Goal: Information Seeking & Learning: Learn about a topic

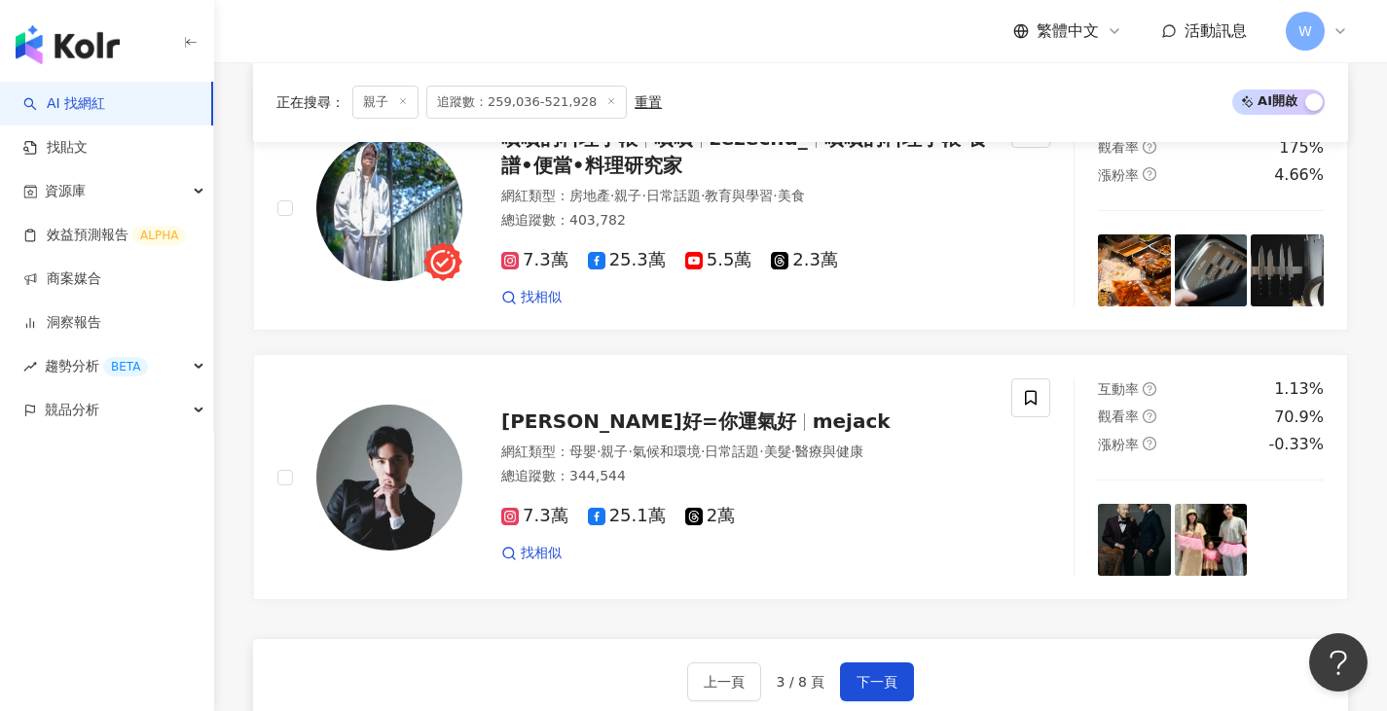
scroll to position [3592, 0]
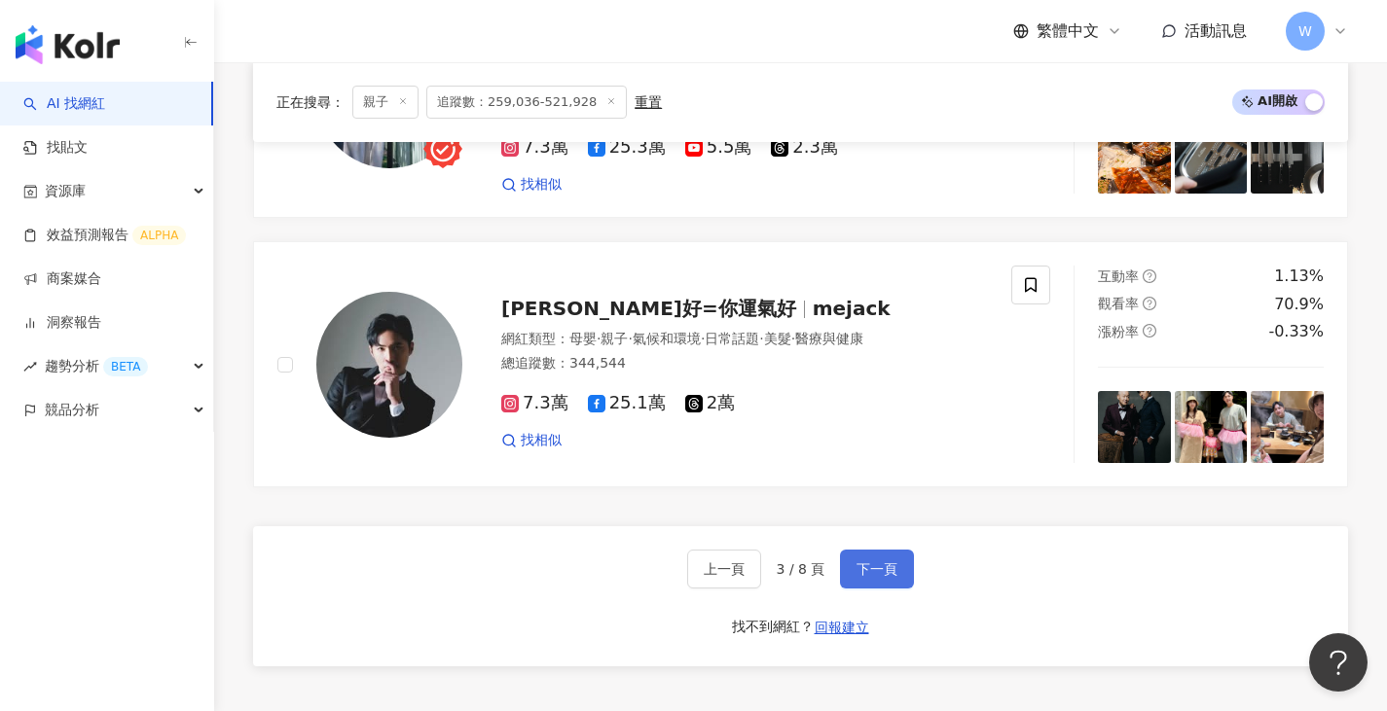
click at [875, 562] on span "下一頁" at bounding box center [876, 570] width 41 height 16
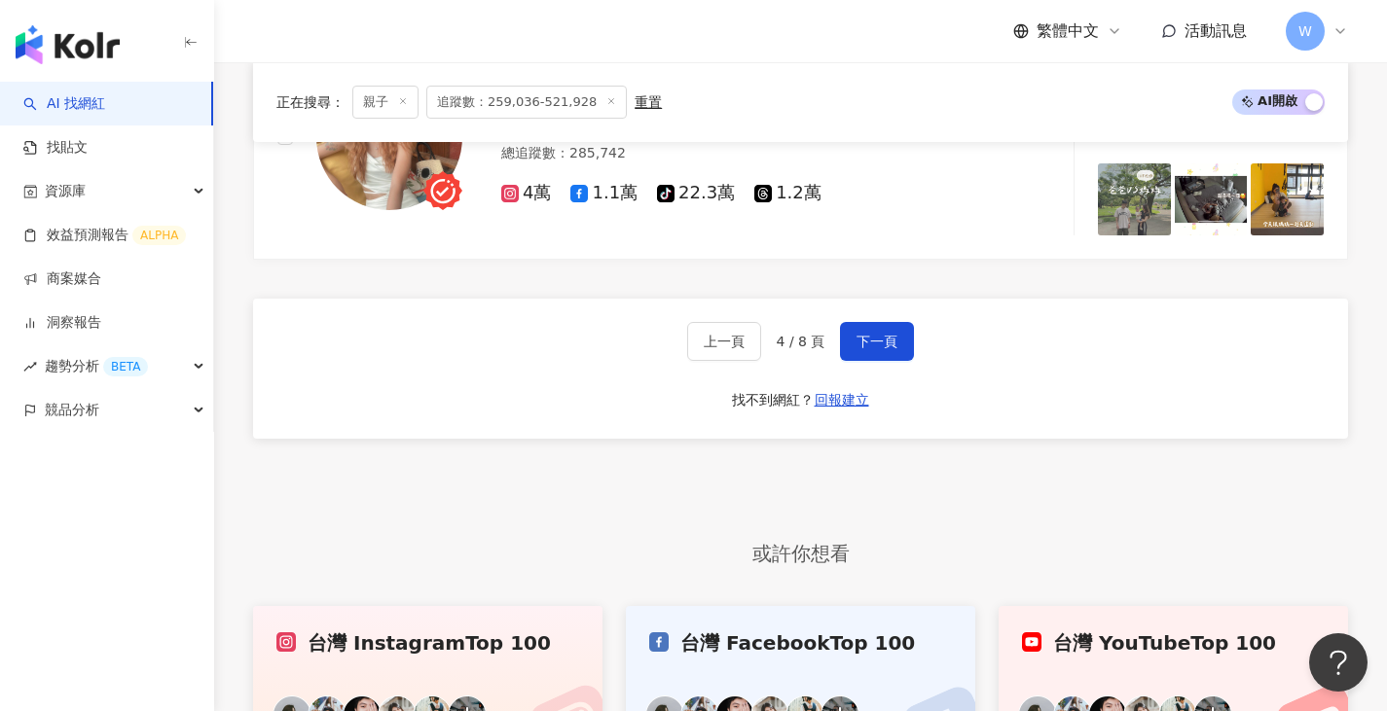
scroll to position [3630, 0]
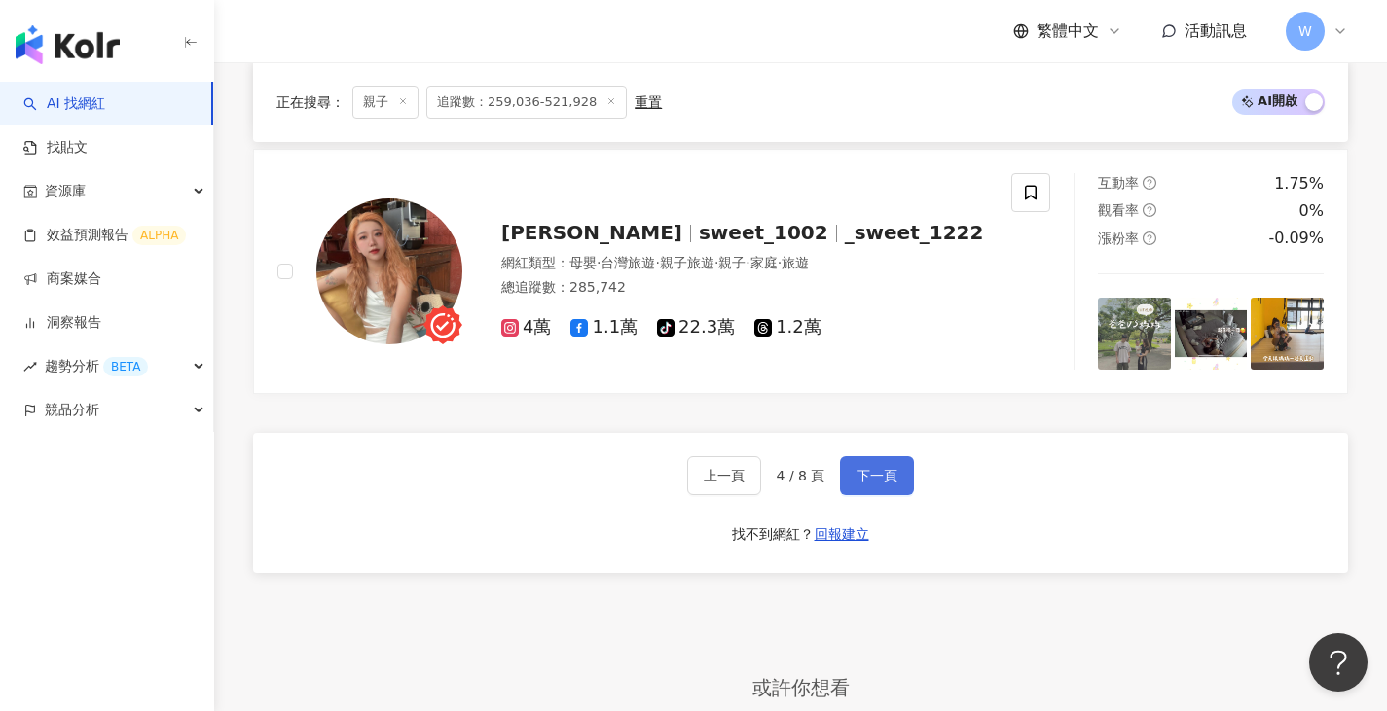
click at [880, 479] on span "下一頁" at bounding box center [876, 476] width 41 height 16
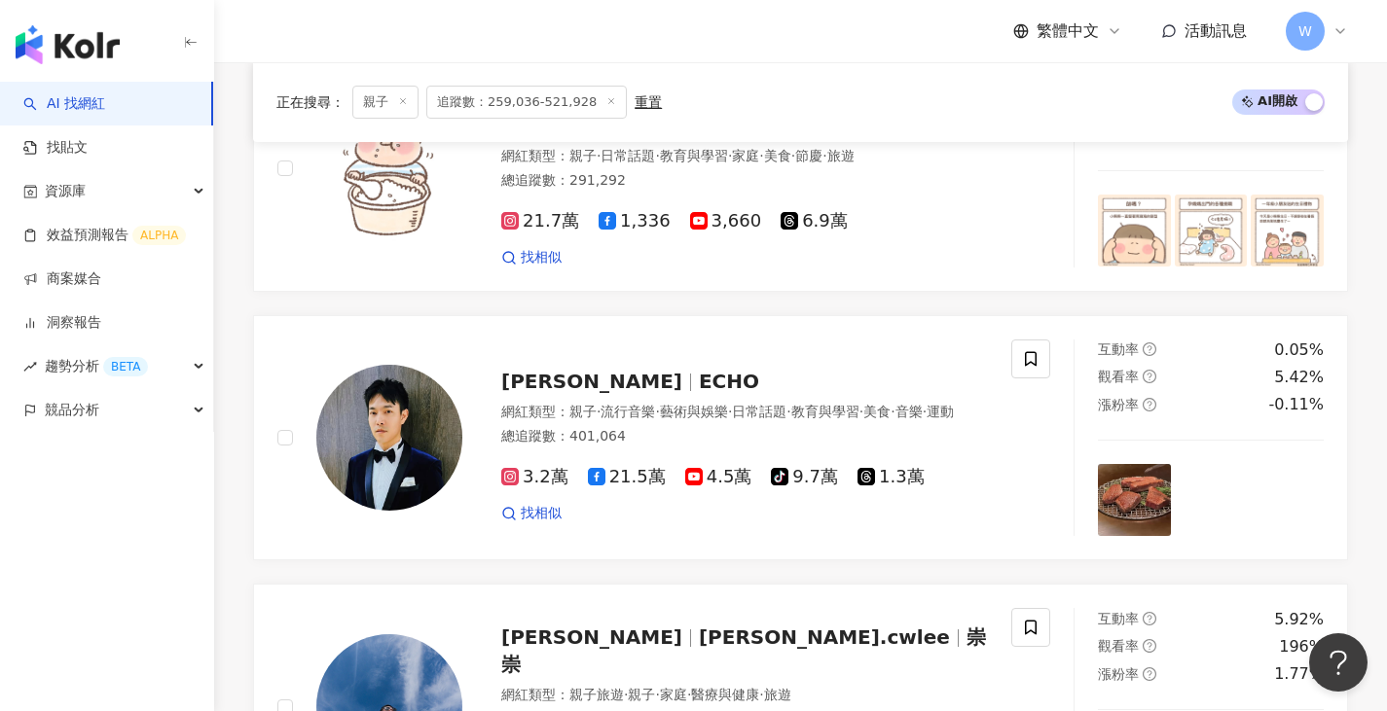
scroll to position [3632, 0]
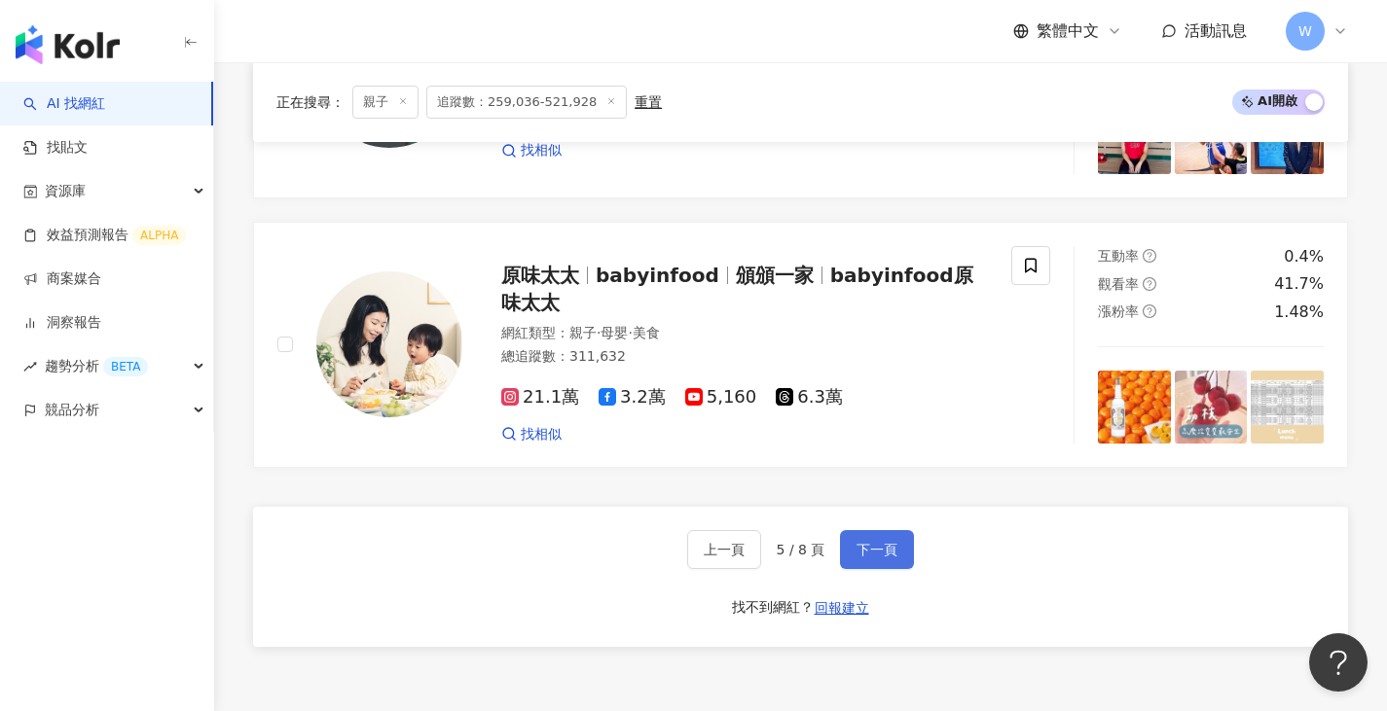
click at [879, 542] on span "下一頁" at bounding box center [876, 550] width 41 height 16
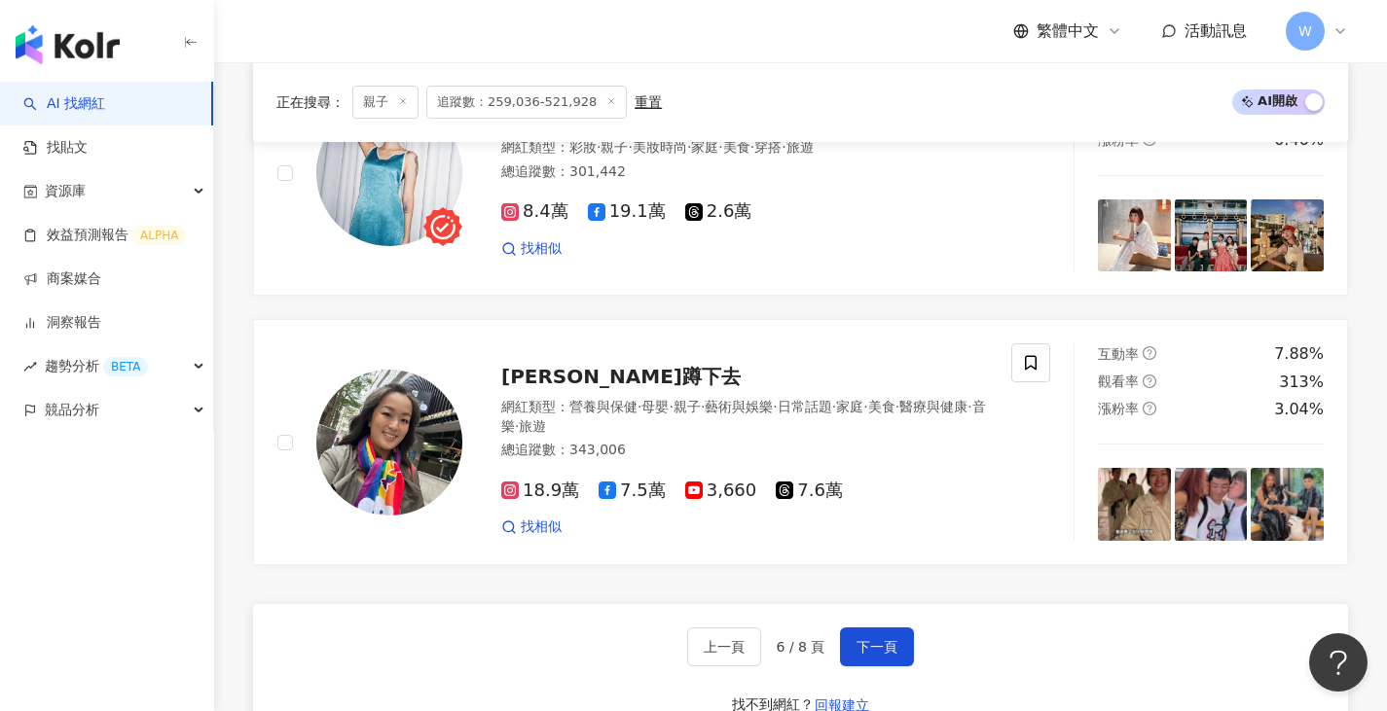
scroll to position [3485, 0]
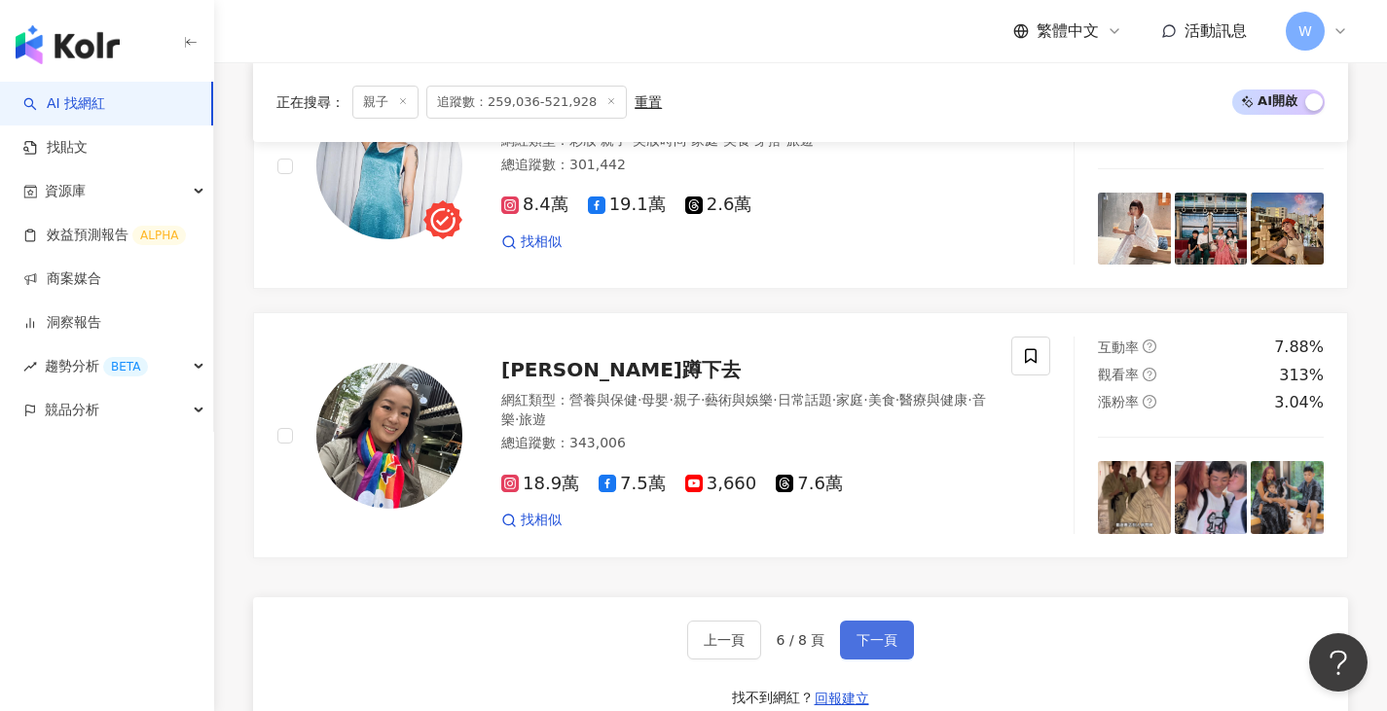
click at [859, 633] on span "下一頁" at bounding box center [876, 641] width 41 height 16
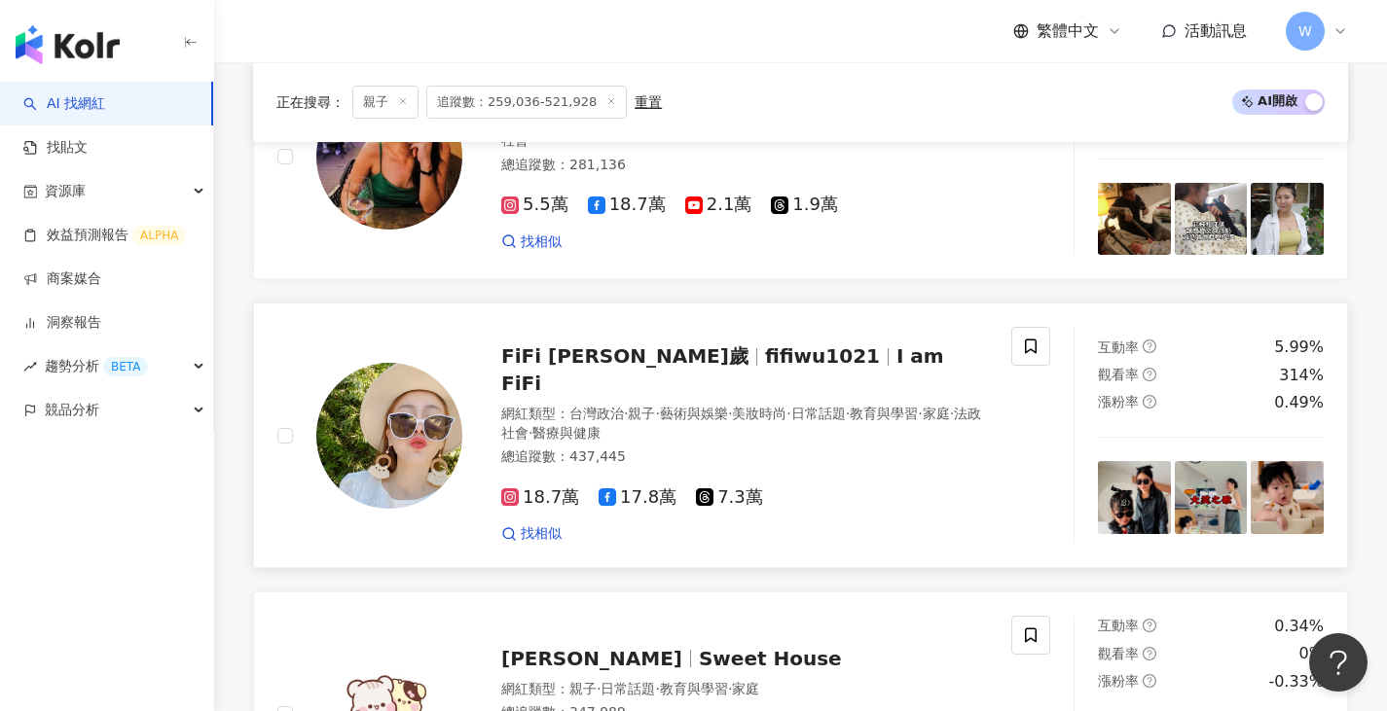
scroll to position [1050, 0]
click at [815, 448] on div "總追蹤數 ： 437,445" at bounding box center [744, 457] width 487 height 19
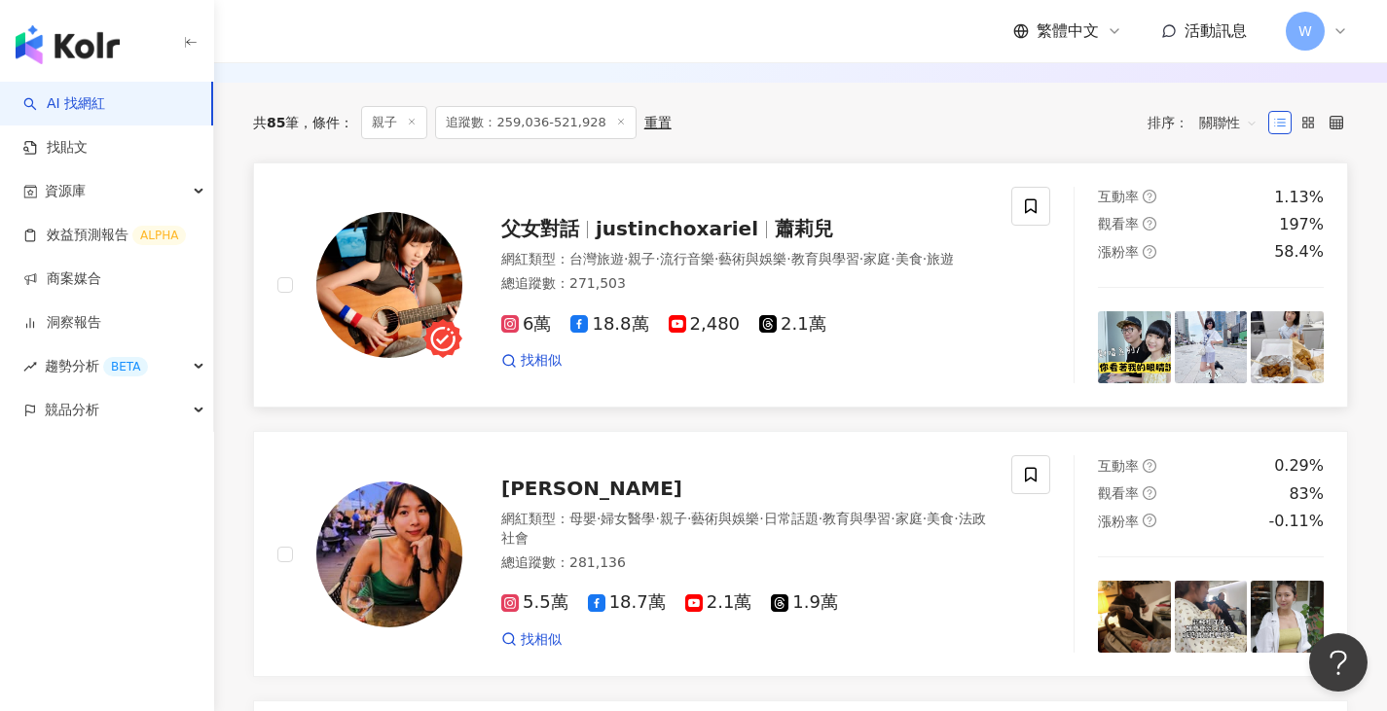
scroll to position [690, 0]
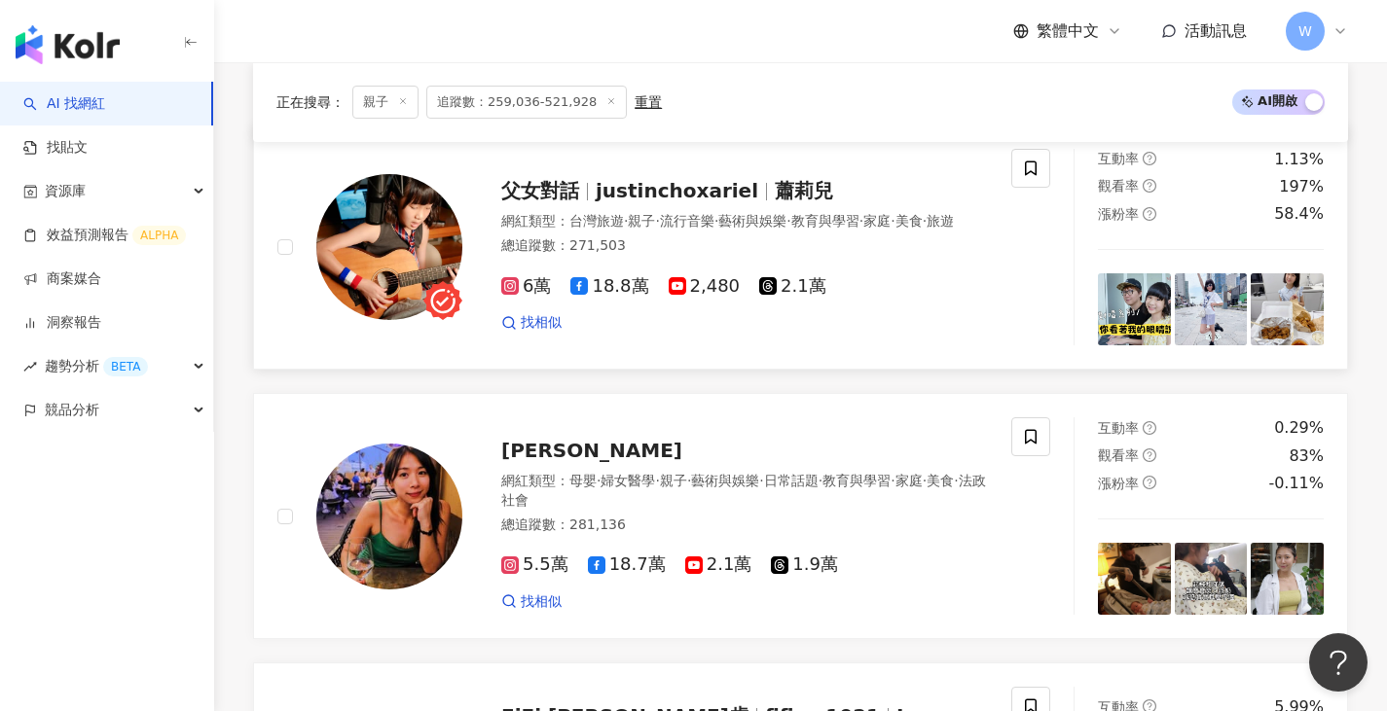
click at [897, 298] on div "6萬 18.8萬 2,480 2.1萬" at bounding box center [744, 286] width 487 height 21
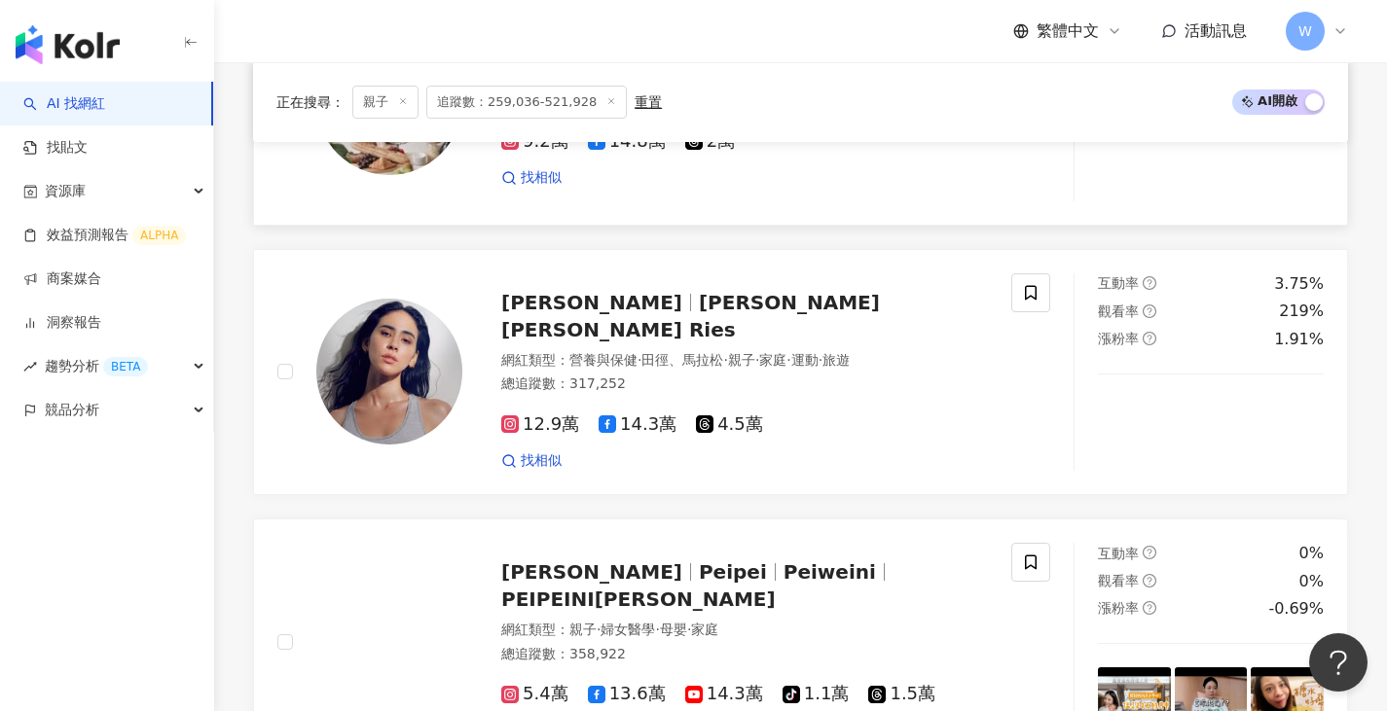
scroll to position [3865, 0]
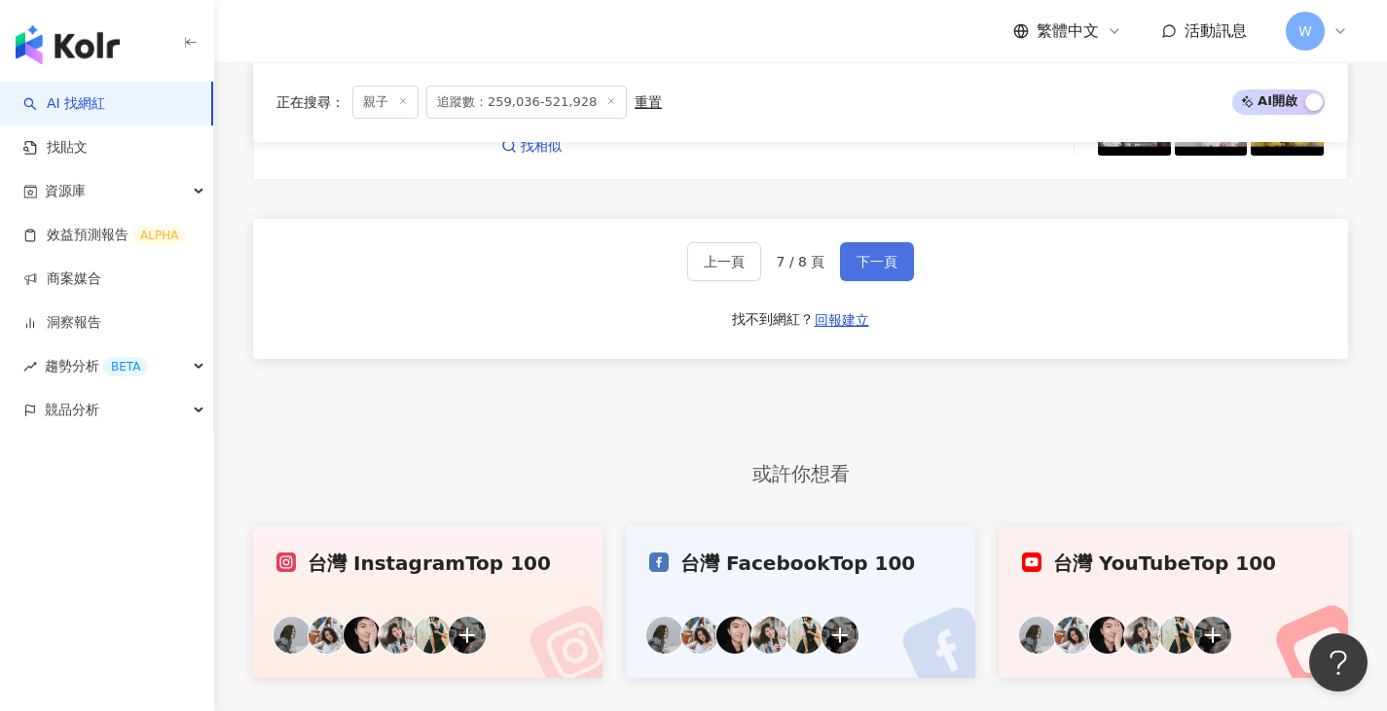
click at [891, 253] on button "下一頁" at bounding box center [877, 261] width 74 height 39
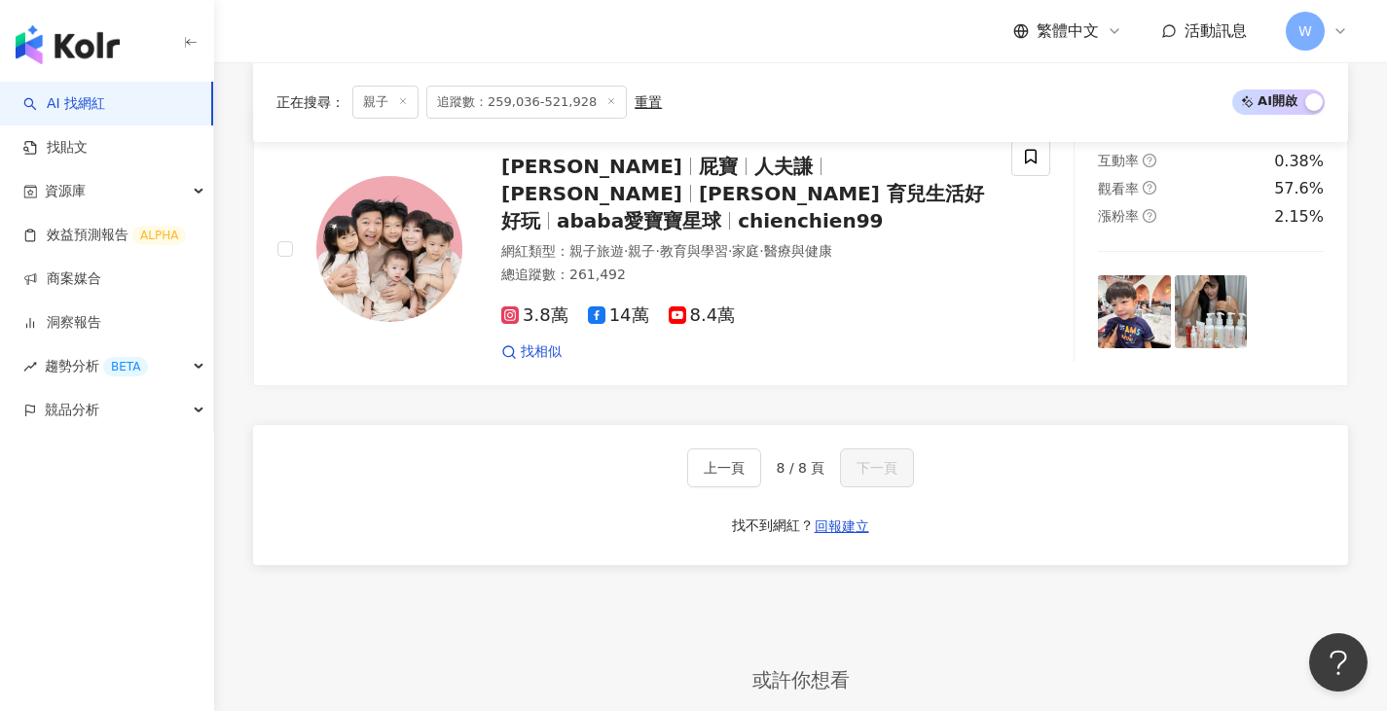
scroll to position [595, 0]
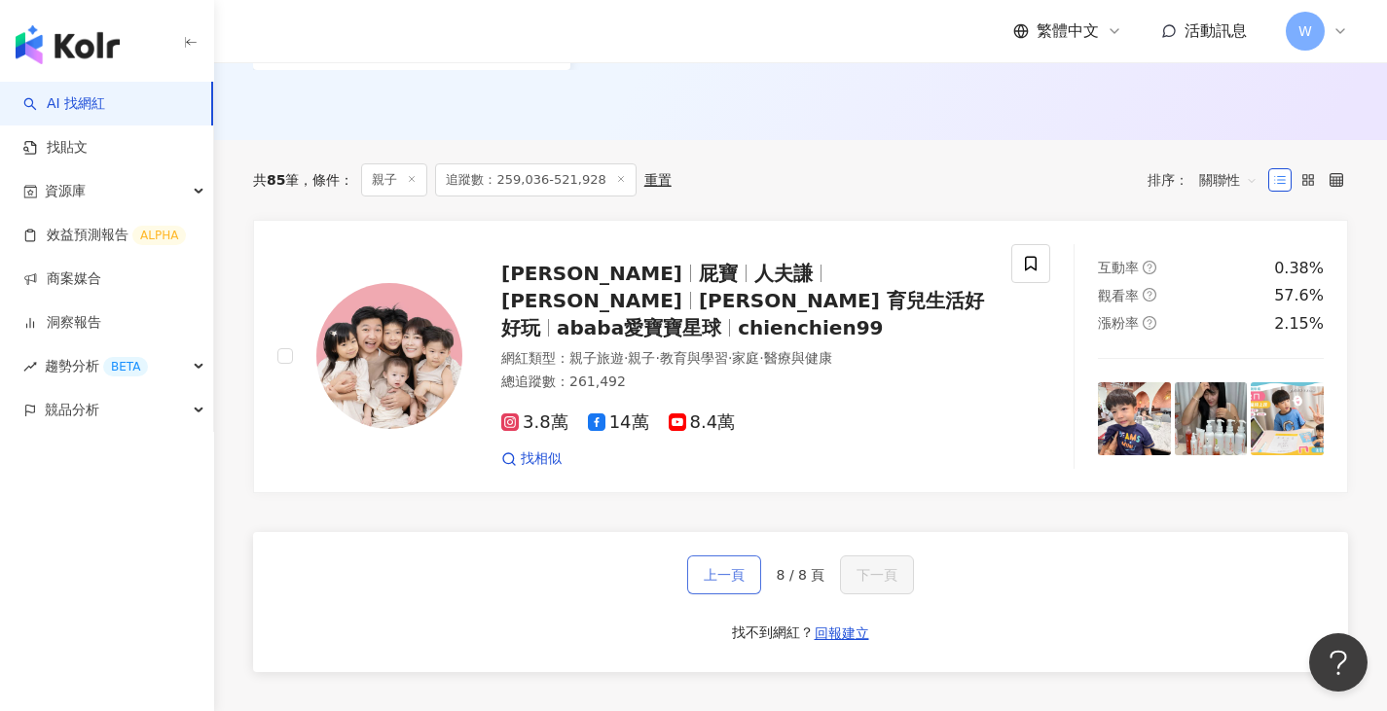
click at [743, 567] on span "上一頁" at bounding box center [724, 575] width 41 height 16
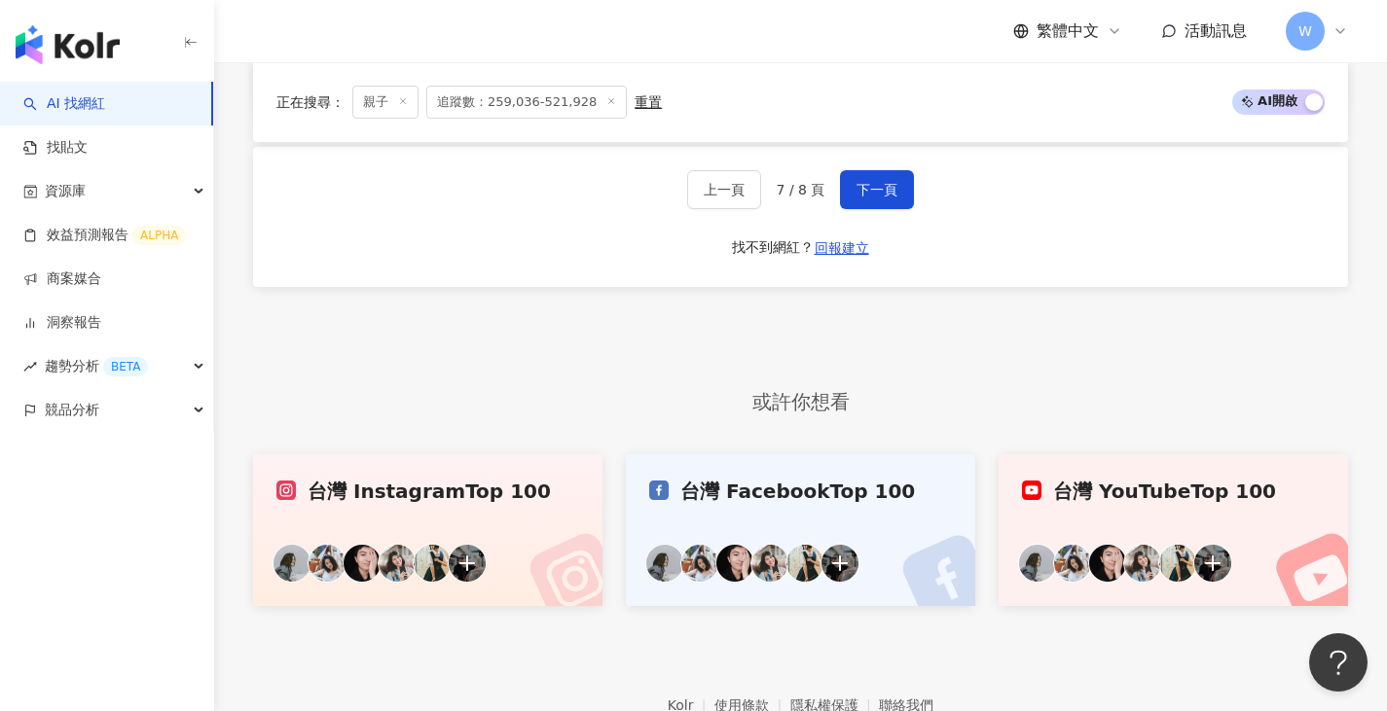
scroll to position [3853, 0]
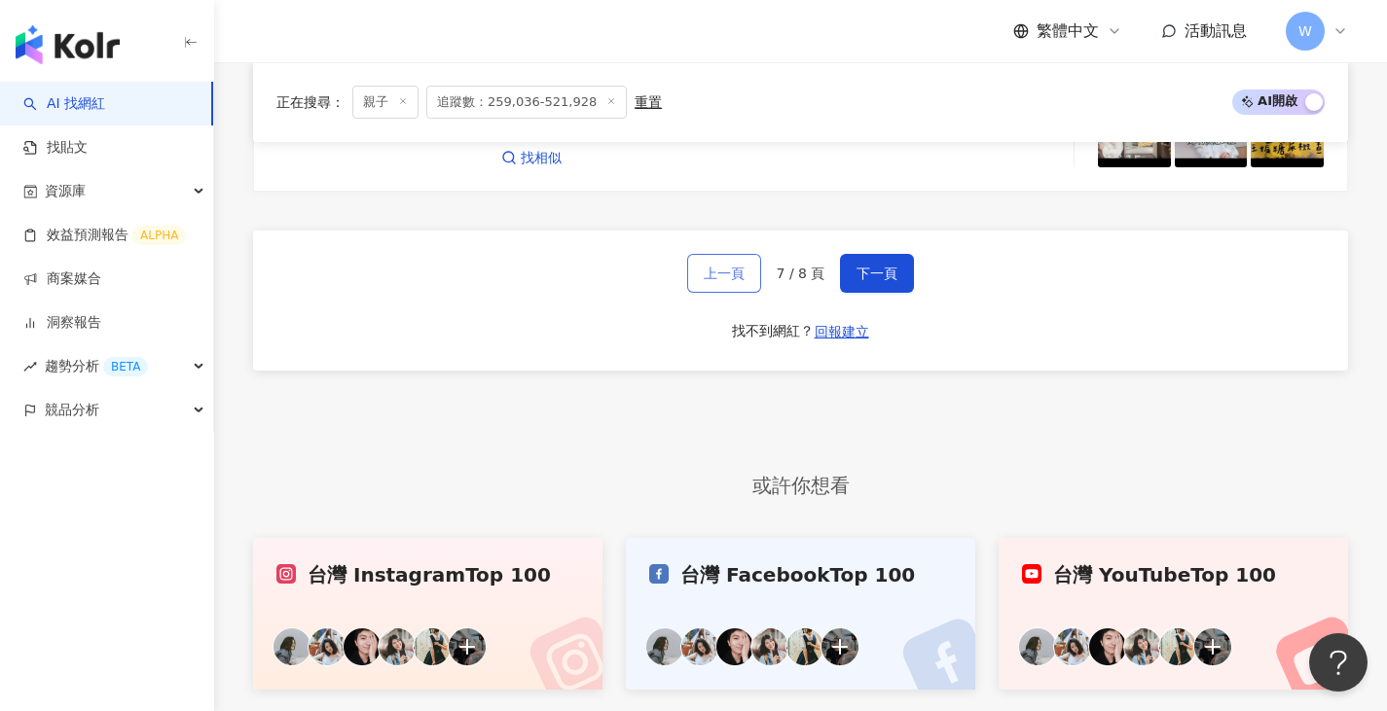
click at [742, 262] on button "上一頁" at bounding box center [724, 273] width 74 height 39
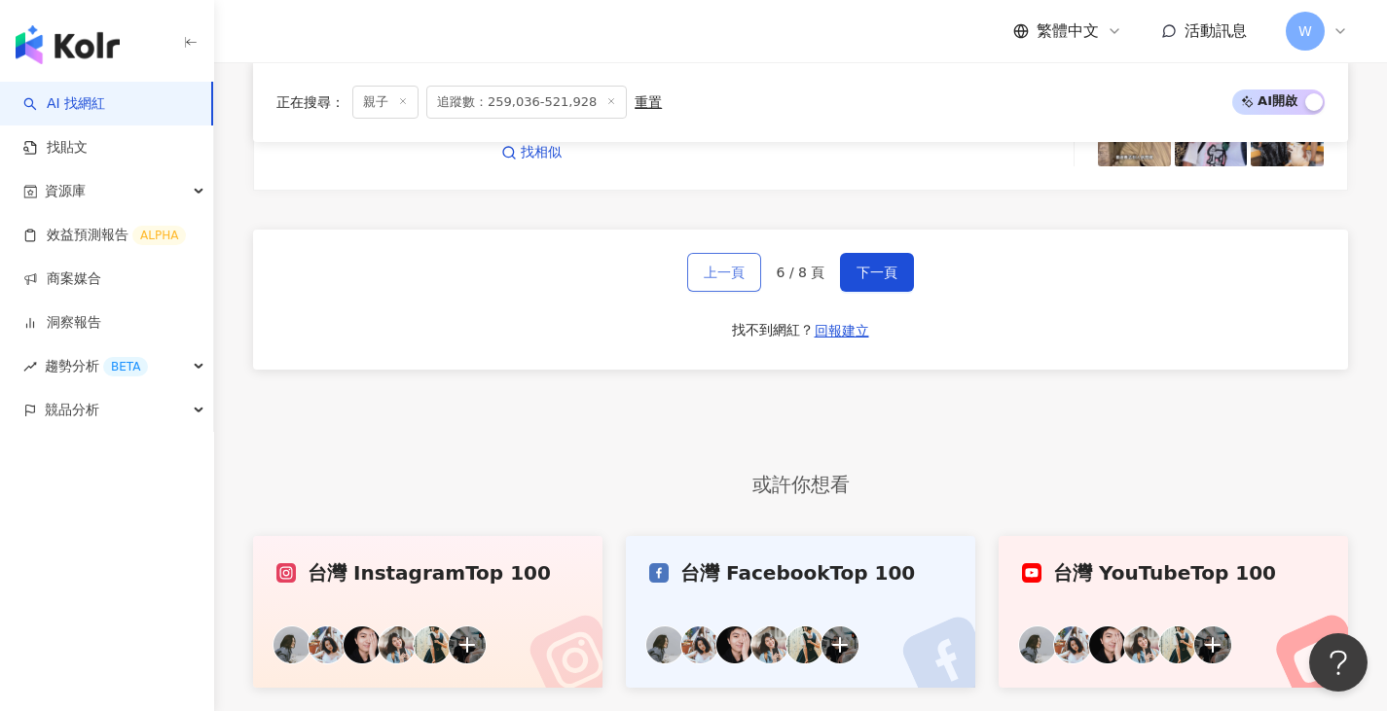
click at [739, 270] on button "上一頁" at bounding box center [724, 272] width 74 height 39
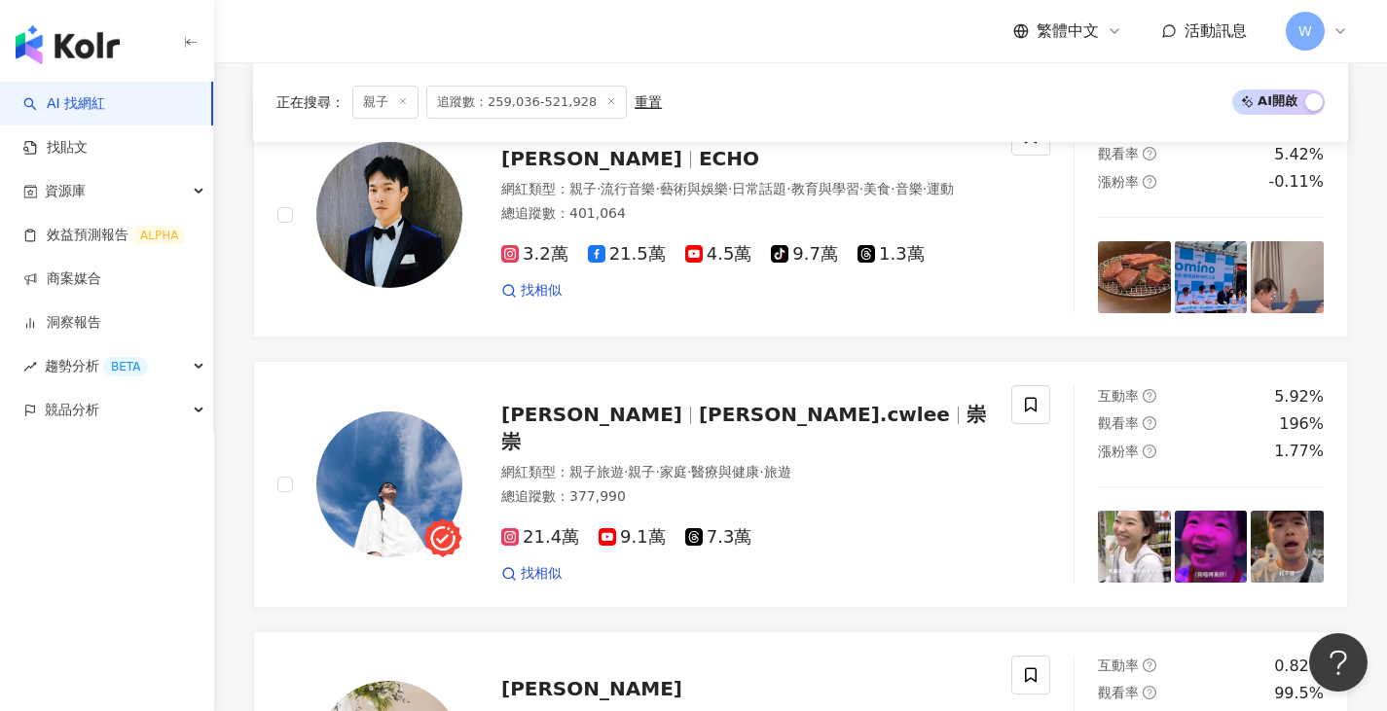
scroll to position [3855, 0]
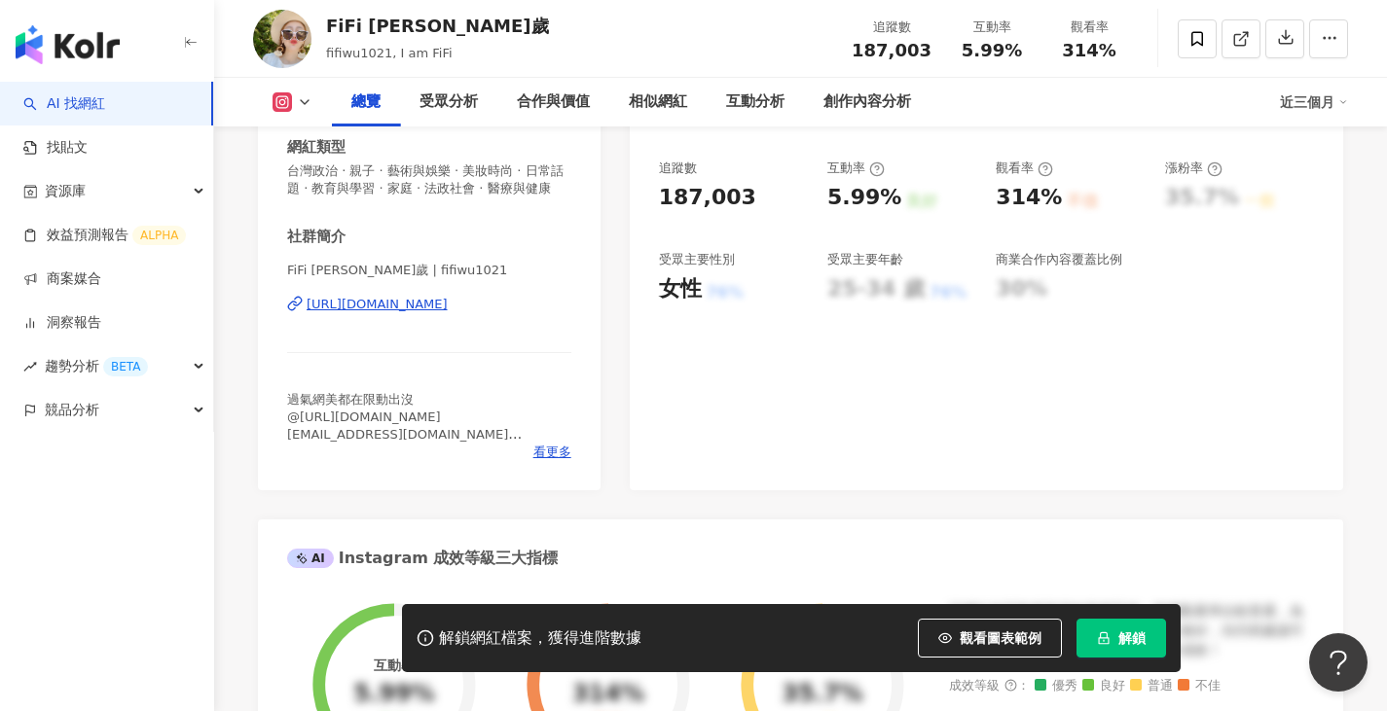
scroll to position [366, 0]
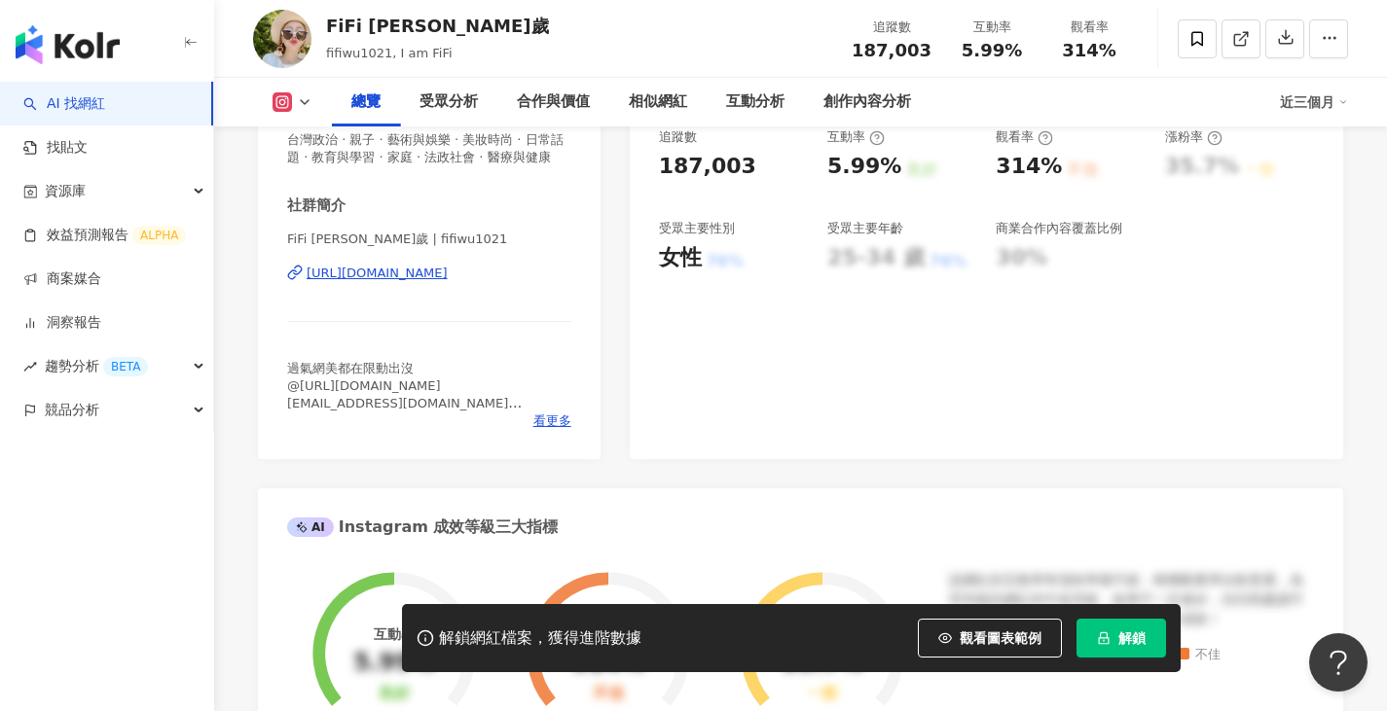
click at [448, 268] on div "https://www.instagram.com/fifiwu1021/" at bounding box center [377, 274] width 141 height 18
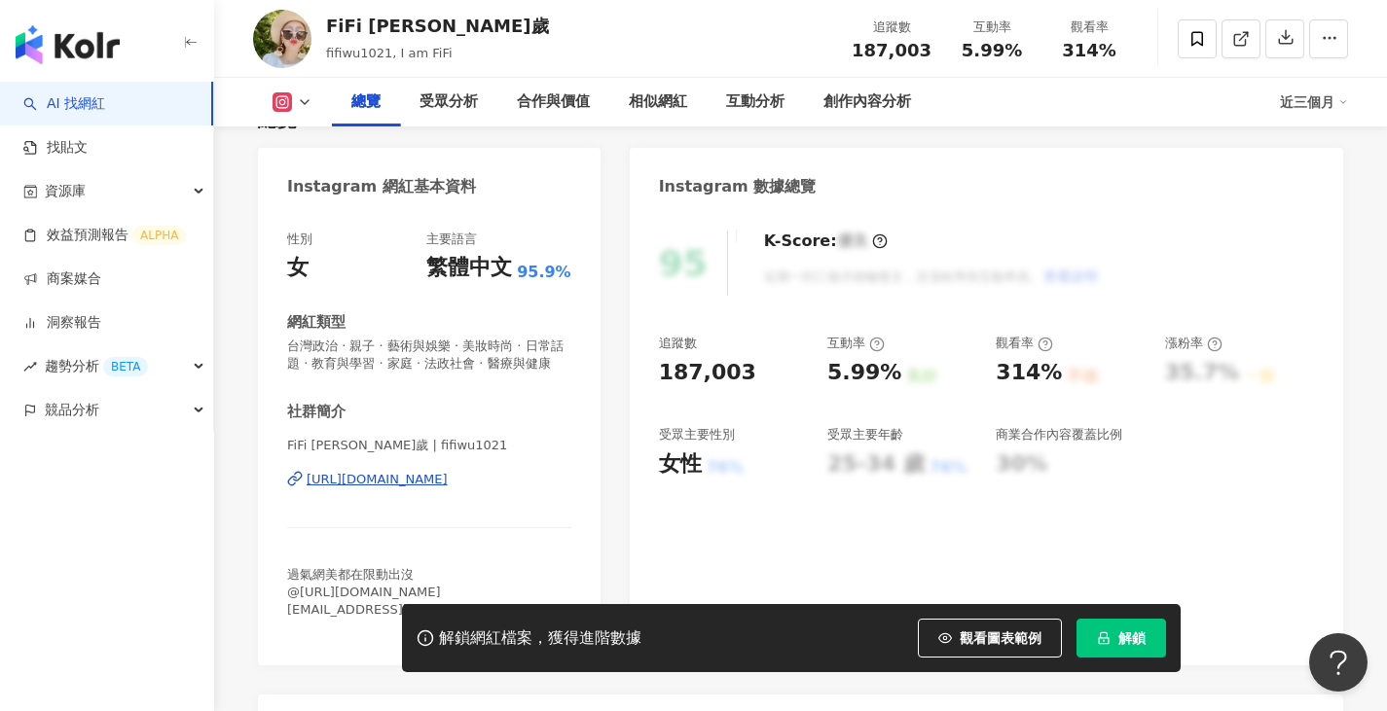
scroll to position [109, 0]
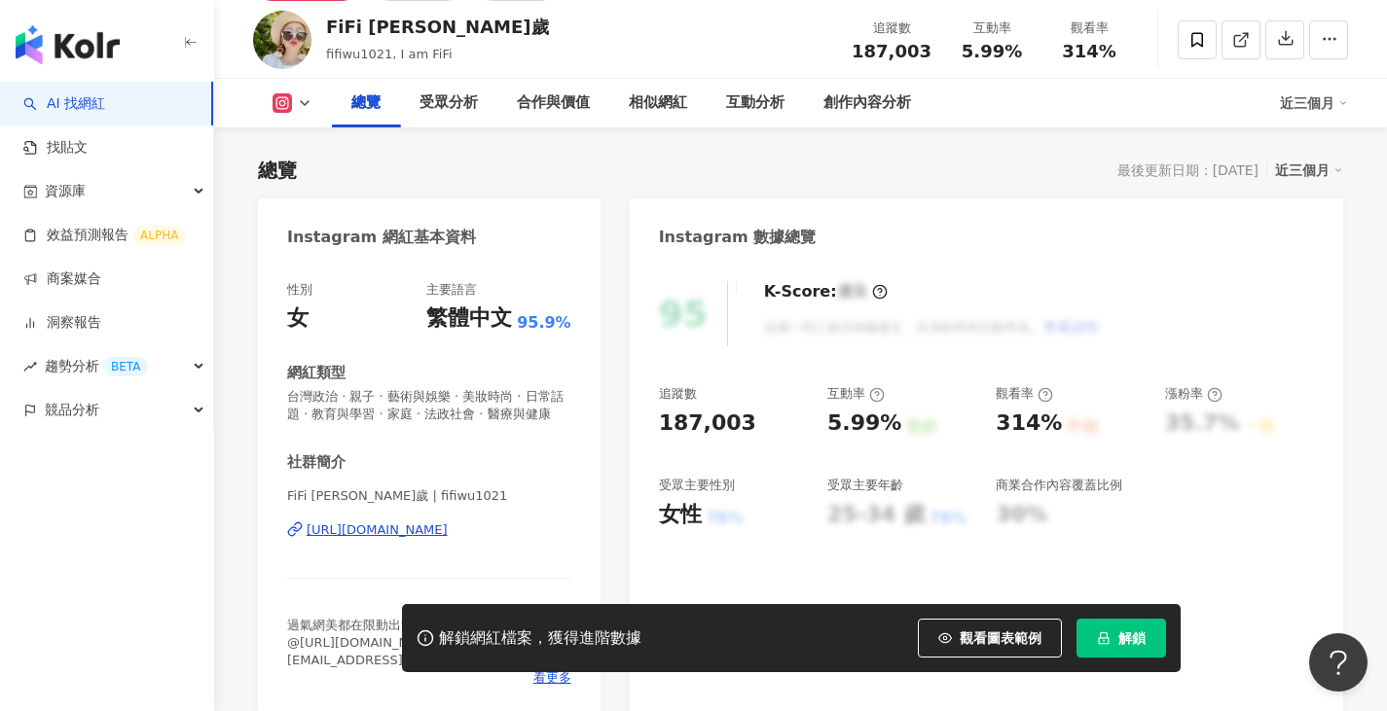
click at [297, 110] on icon at bounding box center [305, 103] width 16 height 16
click at [323, 184] on button "Facebook" at bounding box center [323, 183] width 117 height 27
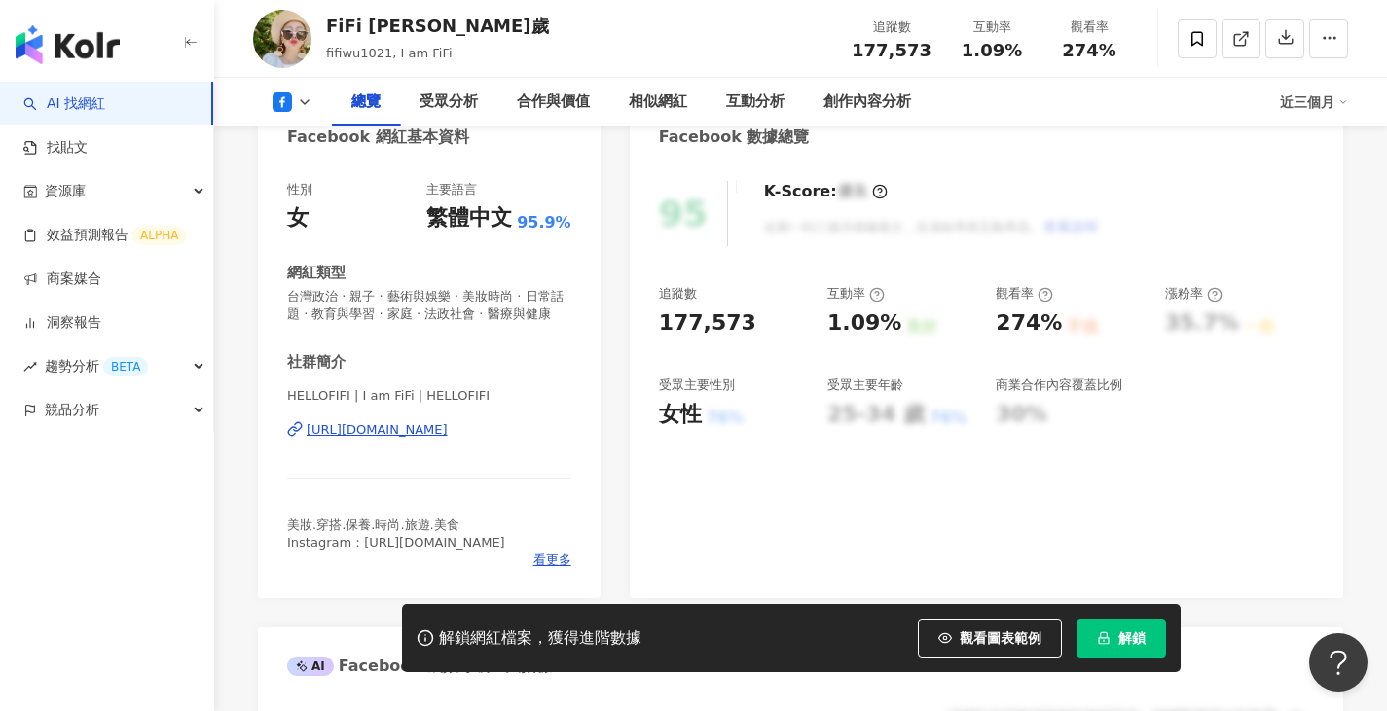
scroll to position [305, 0]
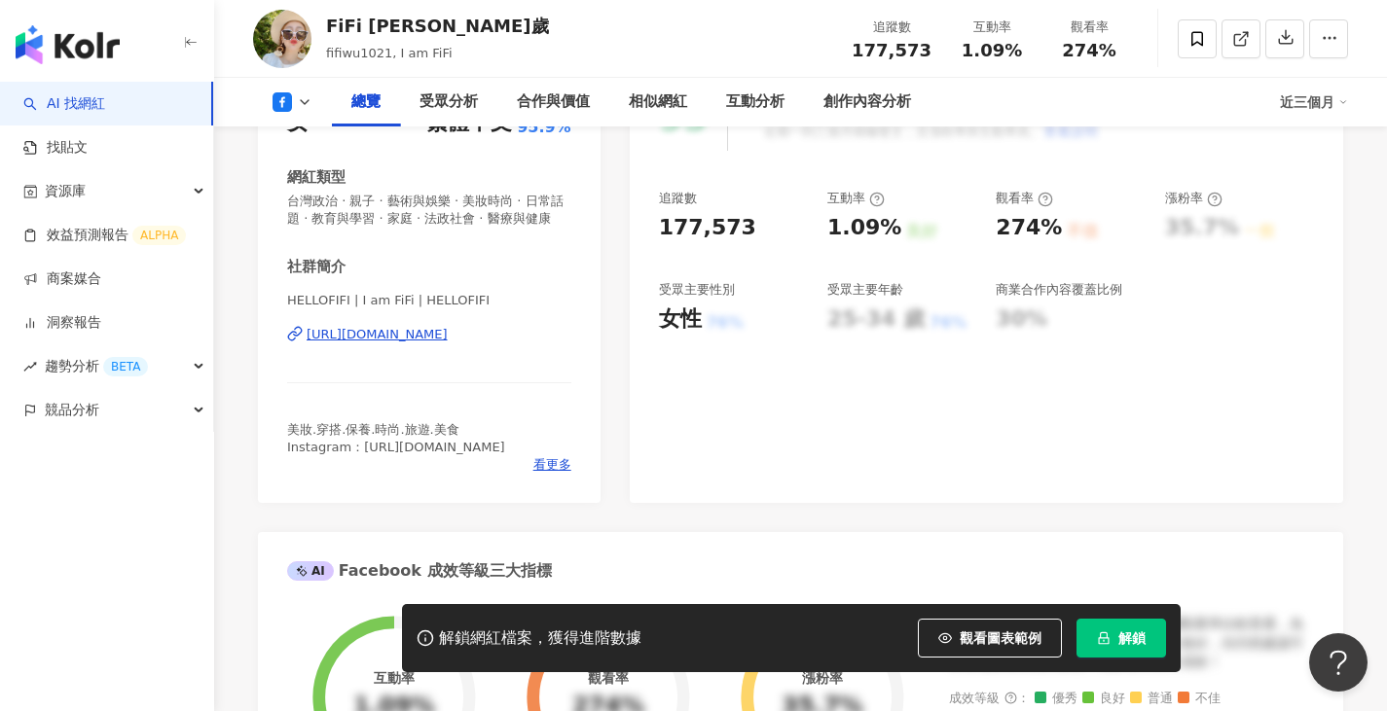
click at [448, 334] on div "https://www.facebook.com/211264105579183" at bounding box center [377, 335] width 141 height 18
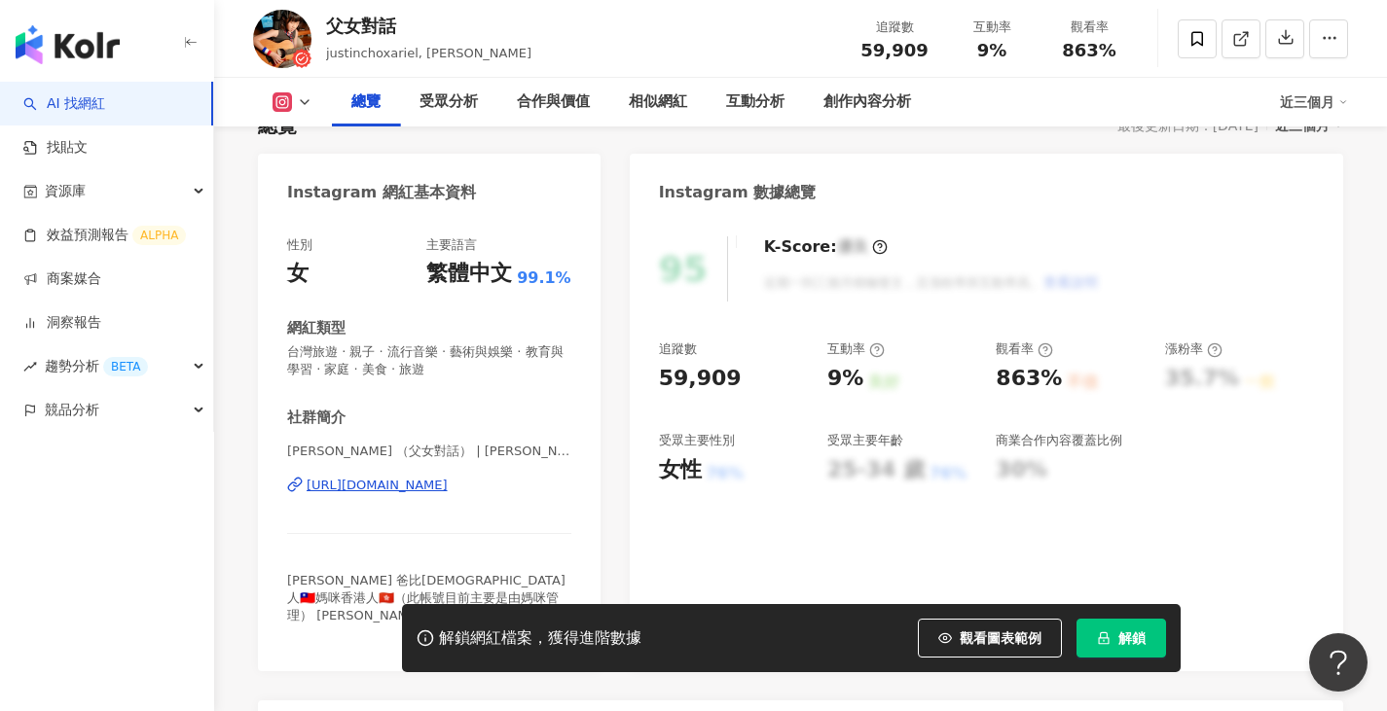
scroll to position [161, 0]
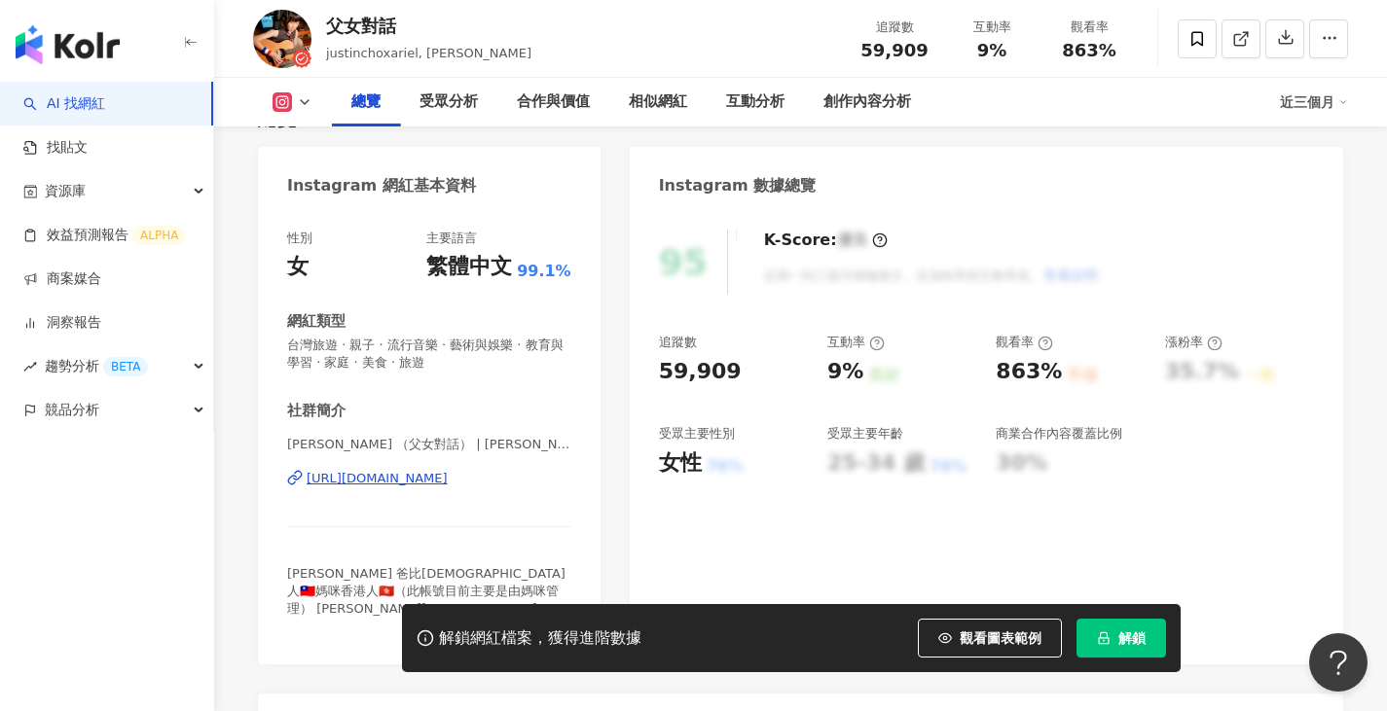
click at [300, 112] on div "總覽 受眾分析 合作與價值 相似網紅 互動分析 創作內容分析 近三個月" at bounding box center [800, 102] width 1095 height 49
click at [297, 106] on icon at bounding box center [305, 102] width 16 height 16
click at [331, 173] on button "Facebook" at bounding box center [323, 183] width 117 height 27
click at [447, 479] on div "https://www.facebook.com/990242881067308" at bounding box center [377, 479] width 141 height 18
